Goal: Task Accomplishment & Management: Complete application form

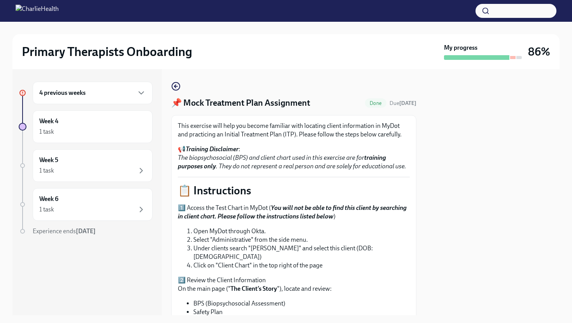
click at [121, 102] on div "4 previous weeks" at bounding box center [93, 93] width 120 height 23
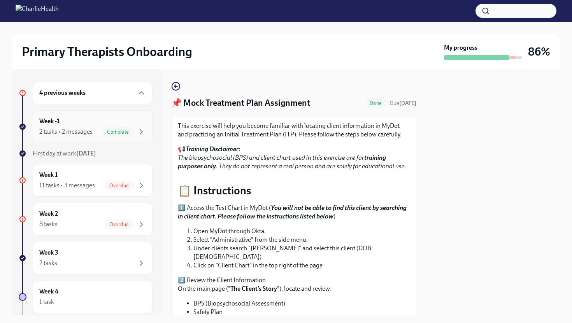
click at [110, 128] on div "Complete" at bounding box center [117, 131] width 31 height 9
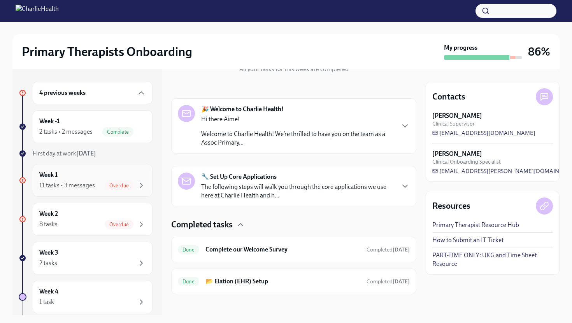
click at [107, 188] on span "Overdue" at bounding box center [119, 186] width 29 height 6
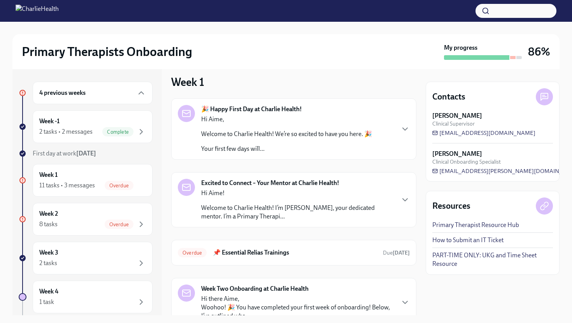
scroll to position [67, 0]
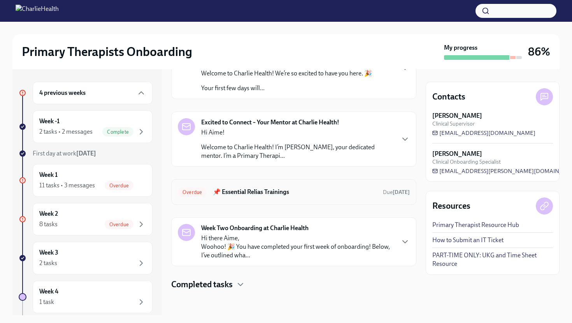
click at [223, 196] on div "Overdue 📌 Essential Relias Trainings Due [DATE]" at bounding box center [294, 192] width 232 height 12
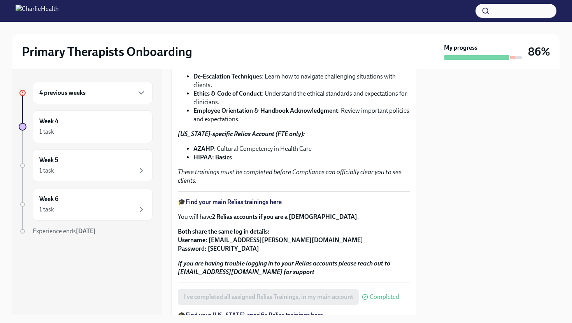
scroll to position [94, 0]
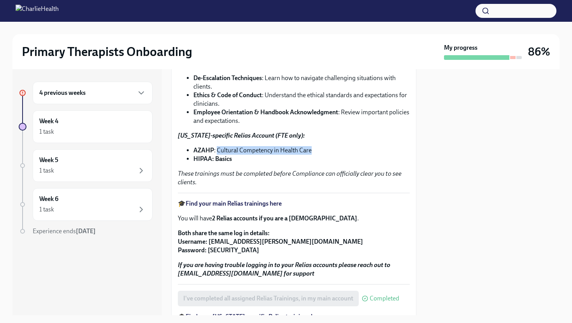
drag, startPoint x: 218, startPoint y: 150, endPoint x: 314, endPoint y: 153, distance: 95.7
click at [314, 153] on li "AZAHP : Cultural Competency in Health Care" at bounding box center [301, 150] width 216 height 9
copy li "Cultural Competency in Health Care"
